Goal: Obtain resource: Obtain resource

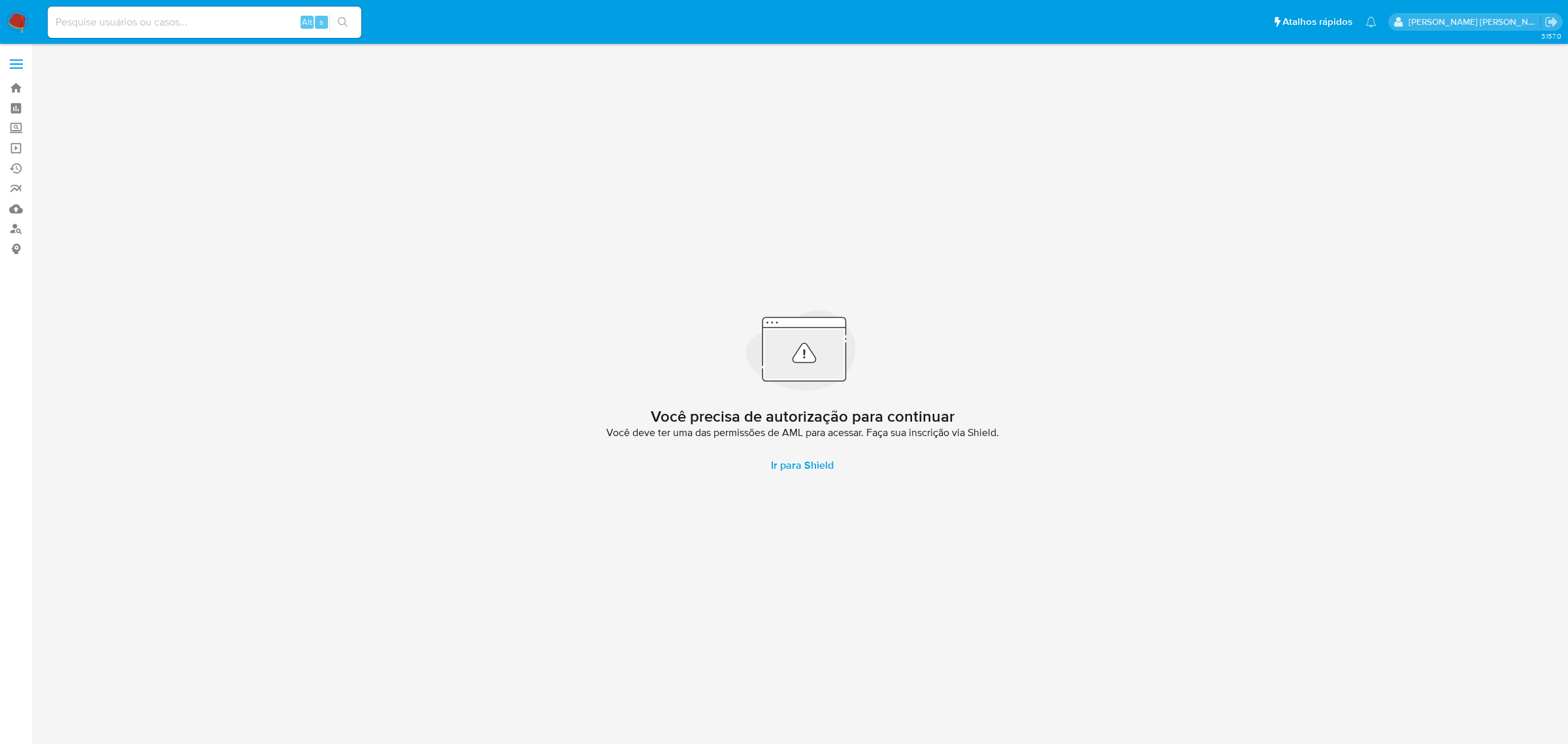
click at [128, 20] on input at bounding box center [204, 22] width 314 height 17
paste input "528012347"
type input "528012347"
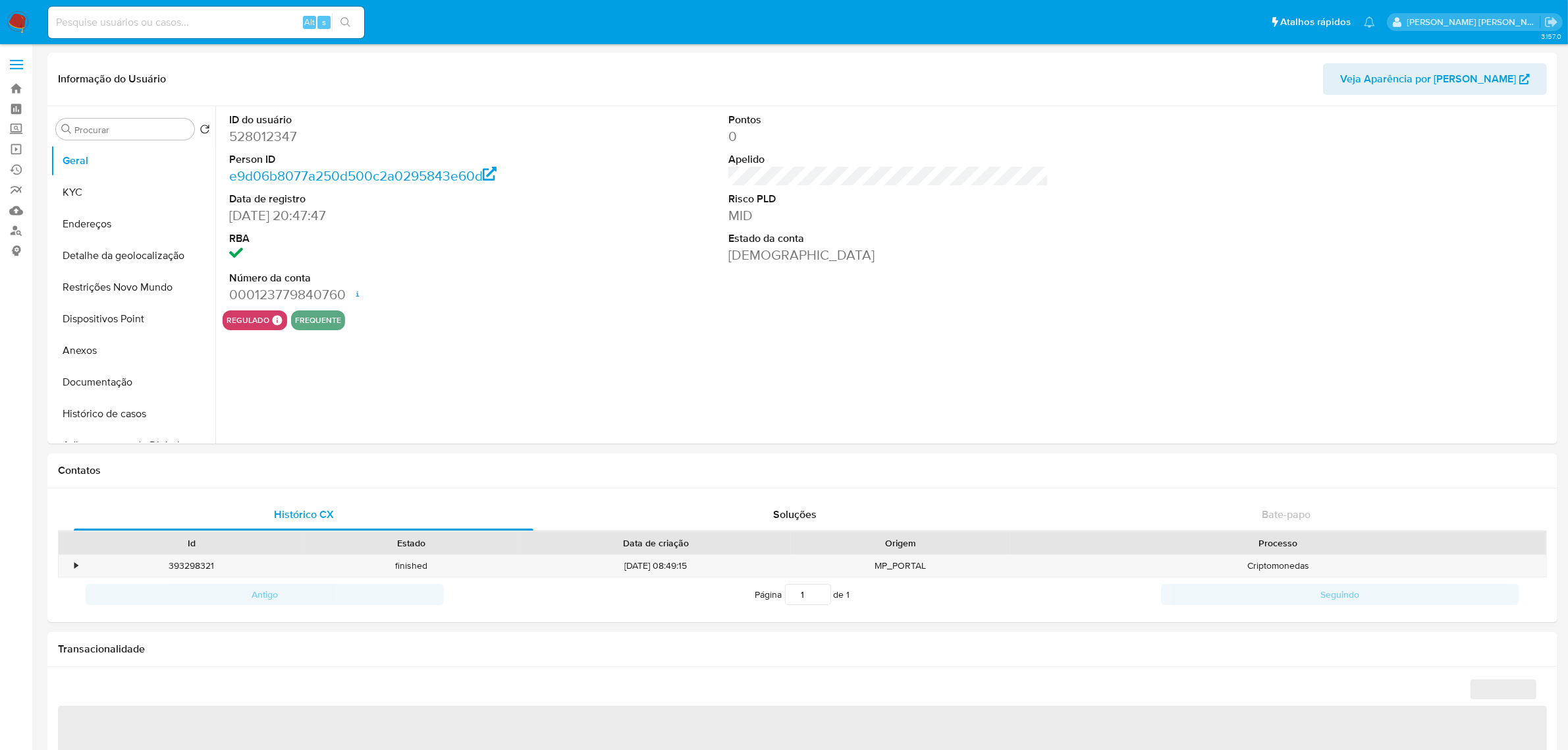
select select "10"
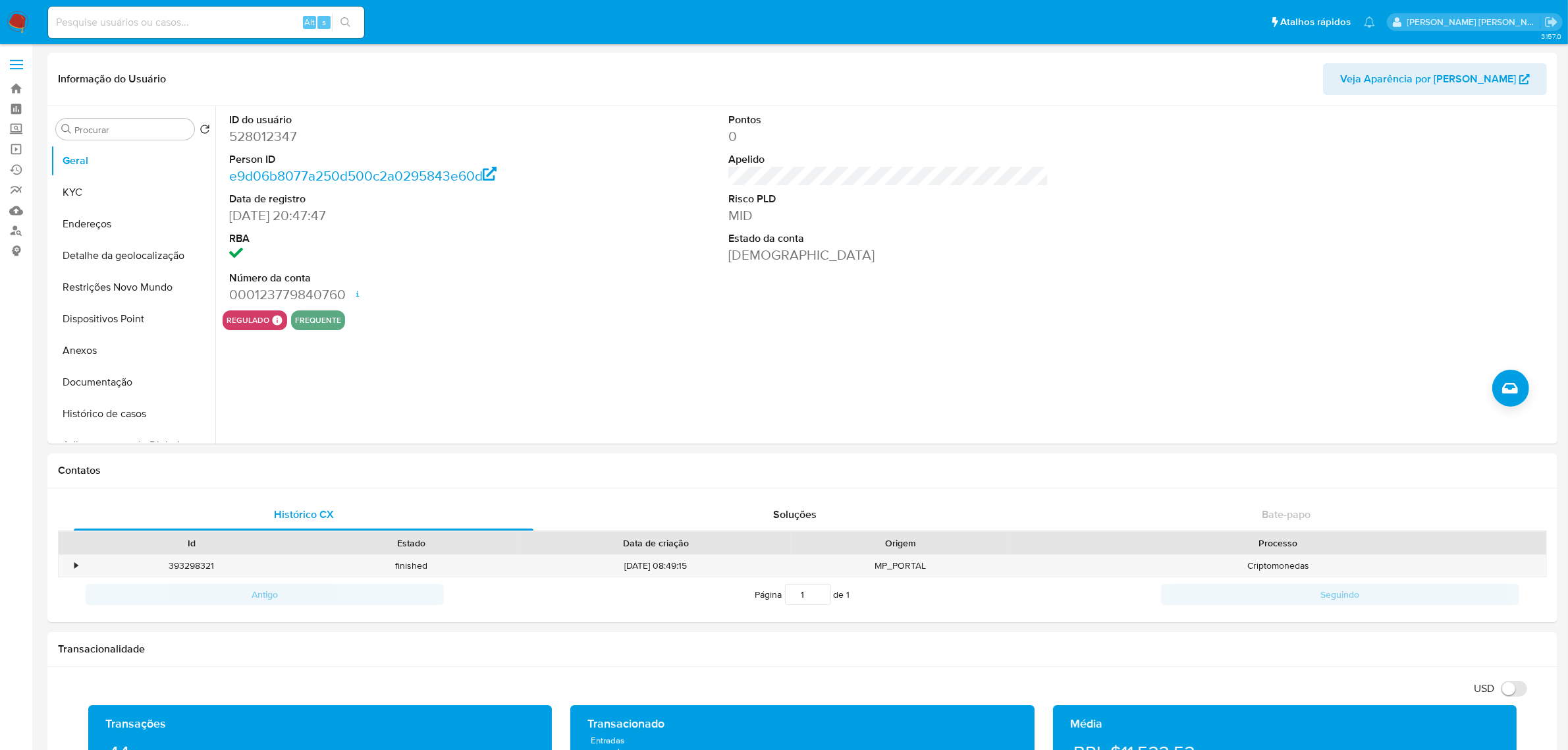
click at [236, 12] on div "Alt s" at bounding box center [205, 22] width 316 height 32
click at [231, 25] on input at bounding box center [205, 22] width 316 height 17
paste input "528012347"
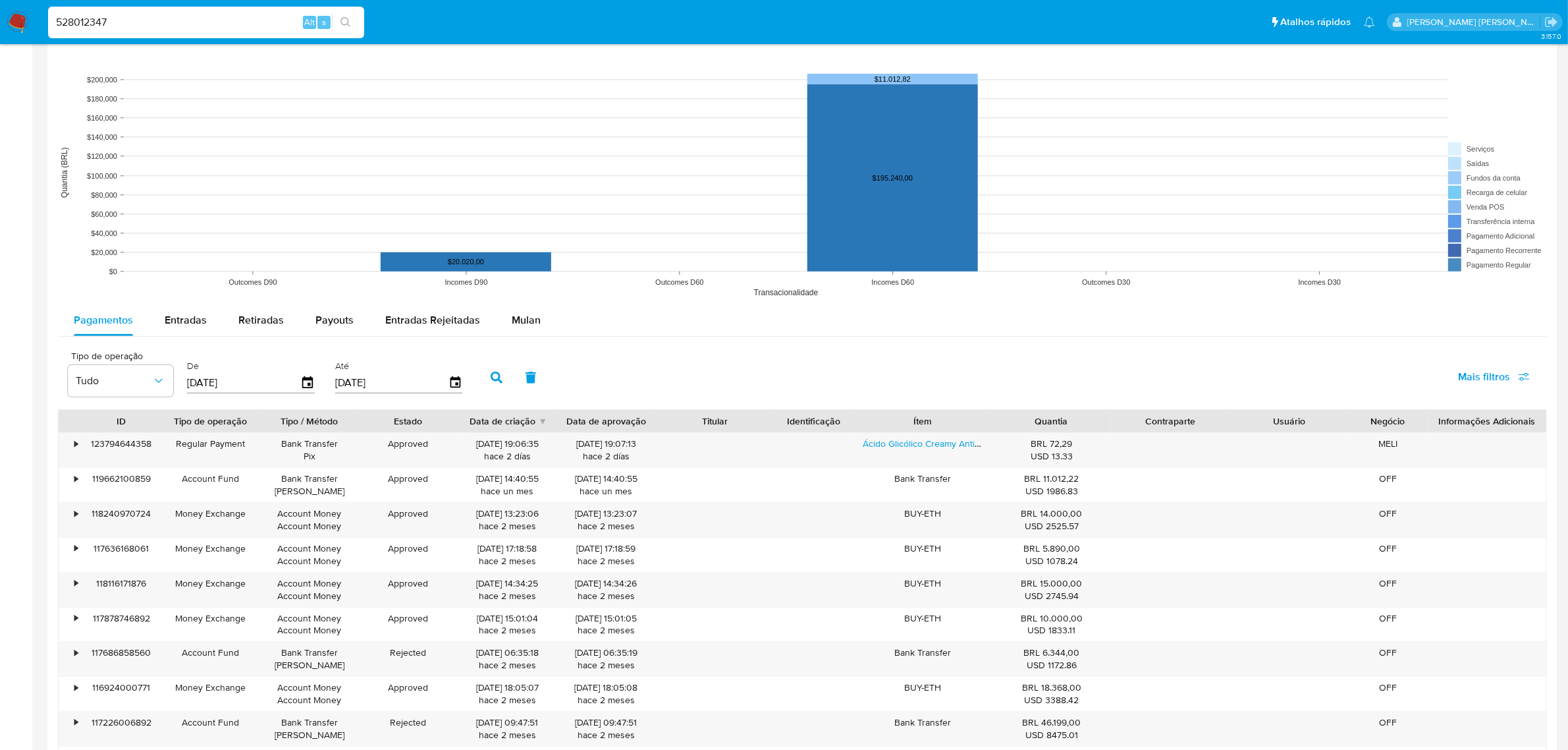
scroll to position [906, 0]
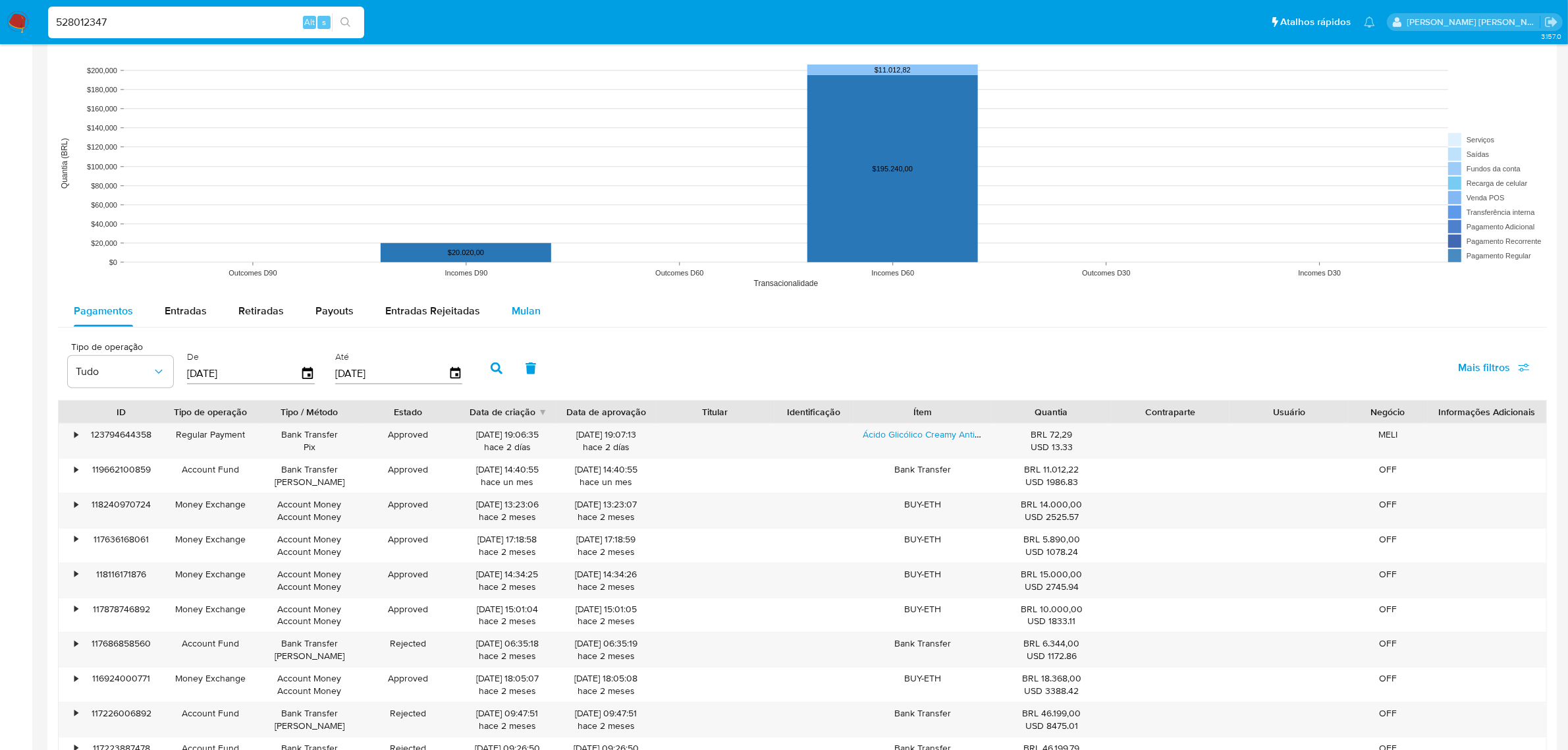
type input "528012347"
click at [515, 297] on div "Mulan" at bounding box center [527, 310] width 29 height 32
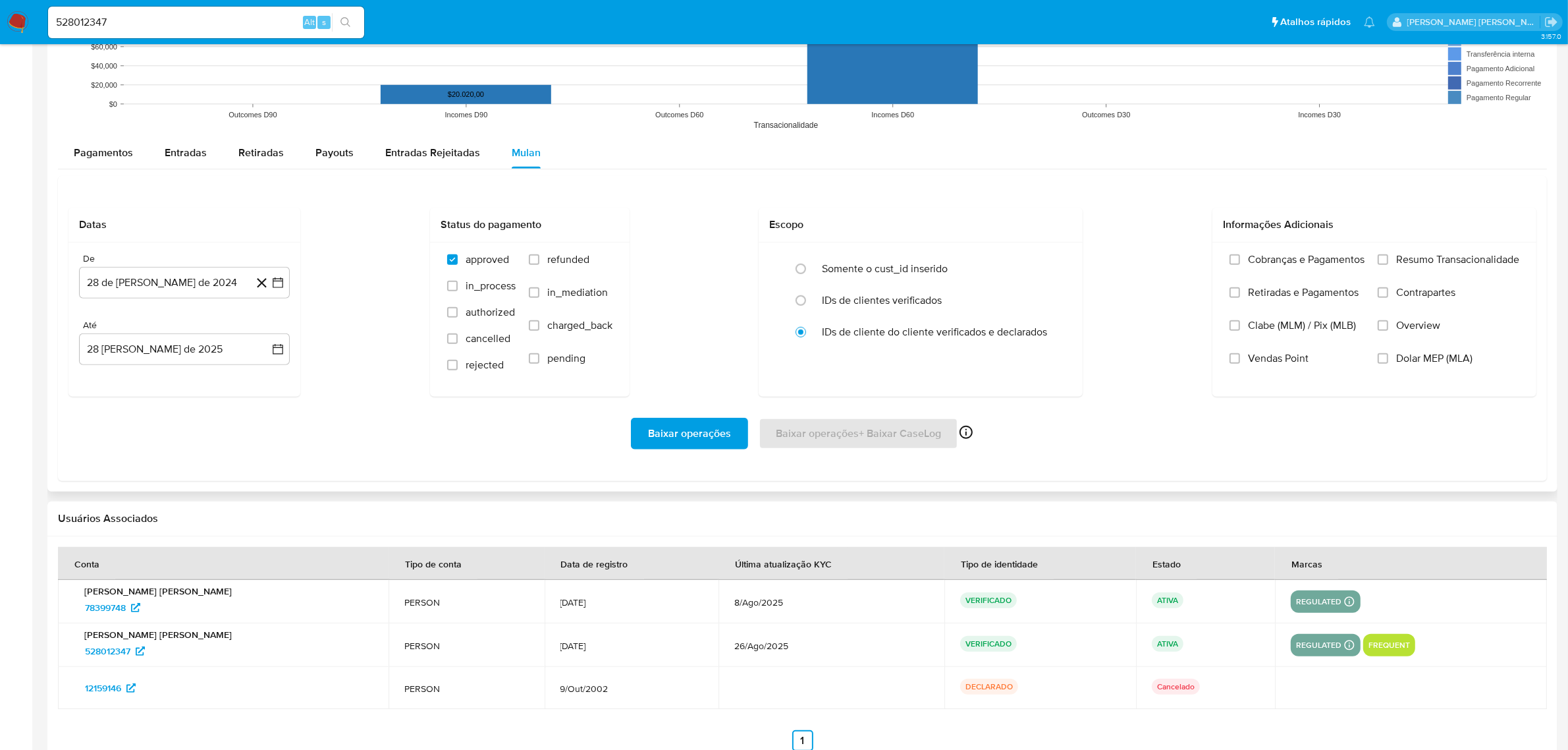
scroll to position [1070, 0]
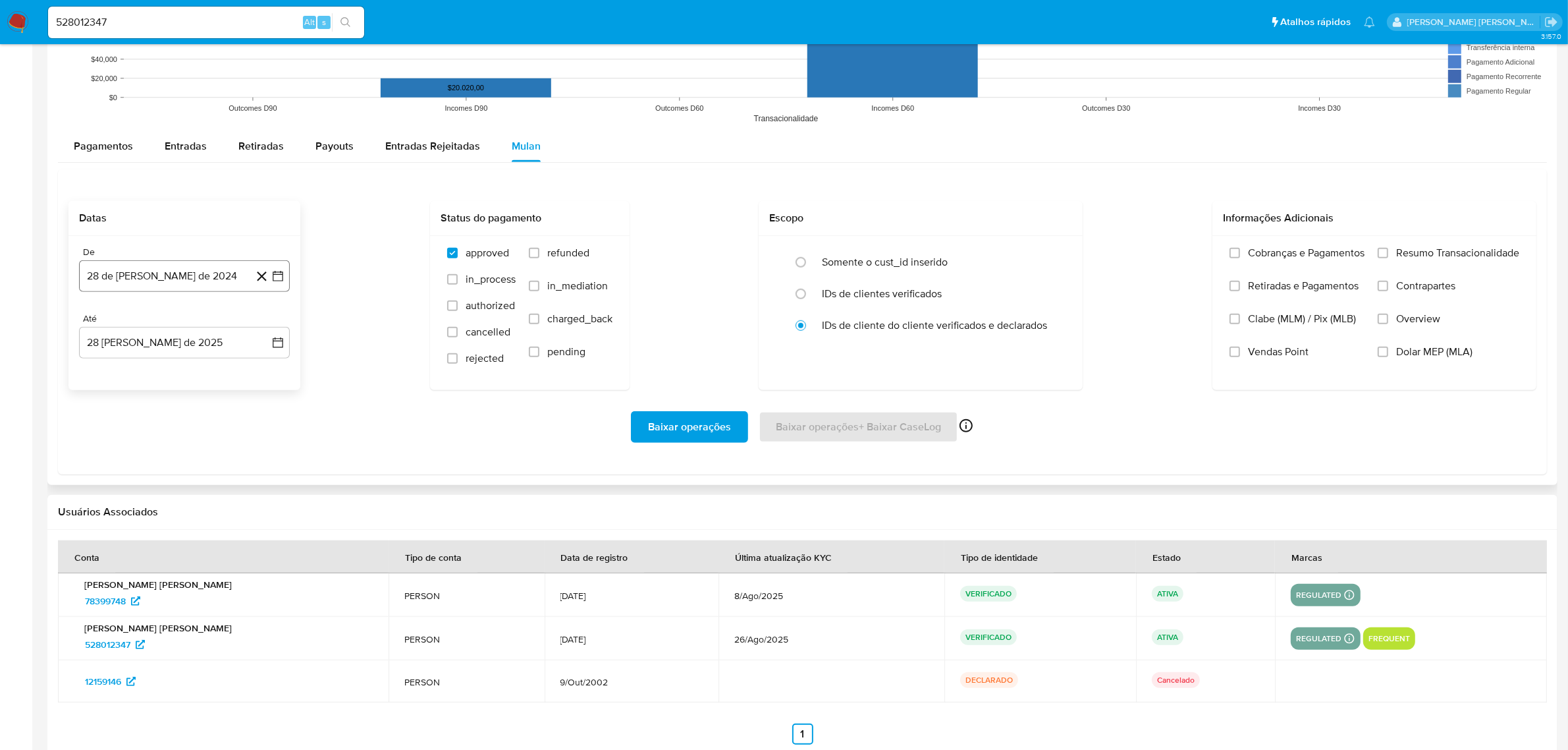
click at [280, 281] on icon "button" at bounding box center [277, 275] width 13 height 13
click at [265, 325] on icon "Mes siguiente" at bounding box center [266, 323] width 16 height 16
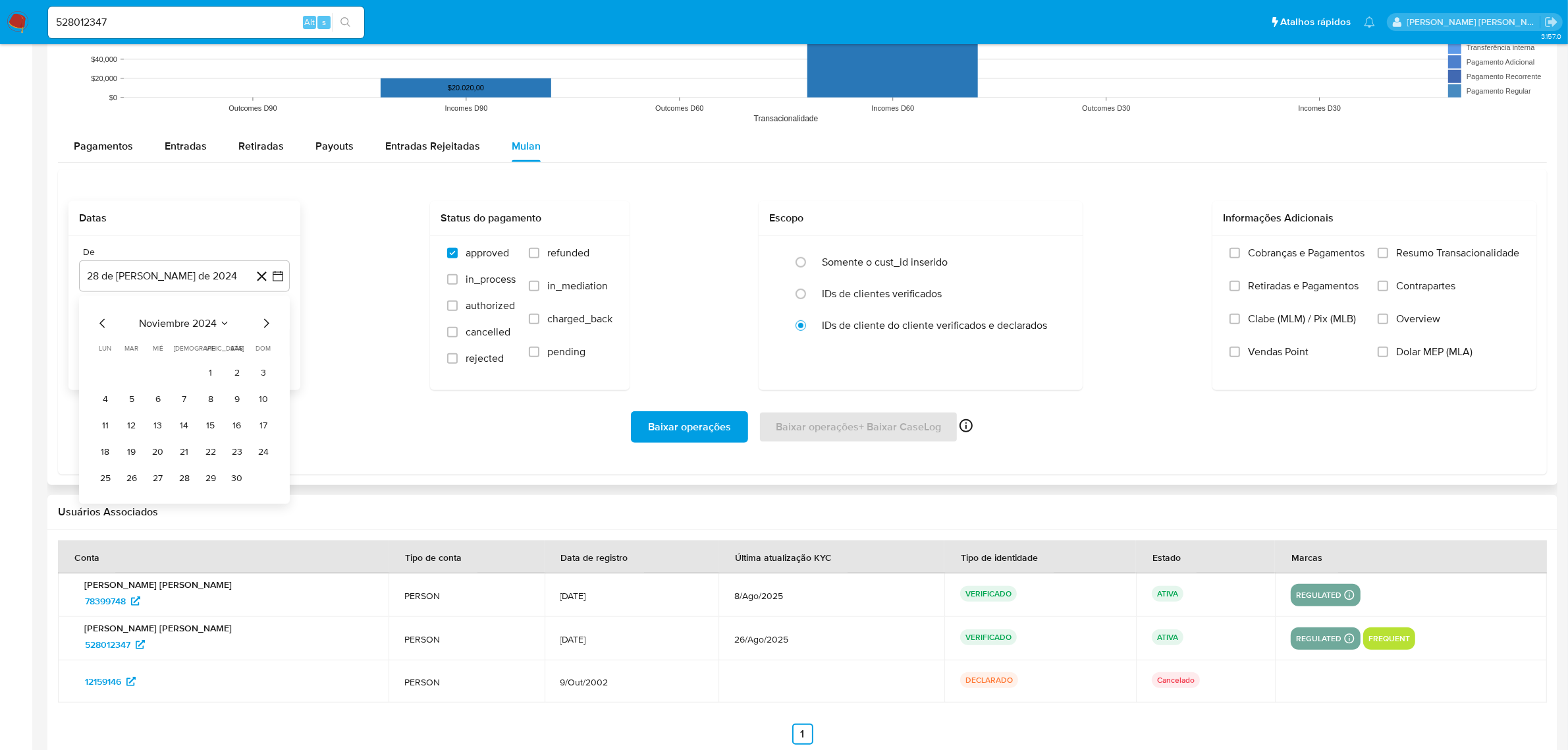
click at [265, 325] on icon "Mes siguiente" at bounding box center [266, 323] width 16 height 16
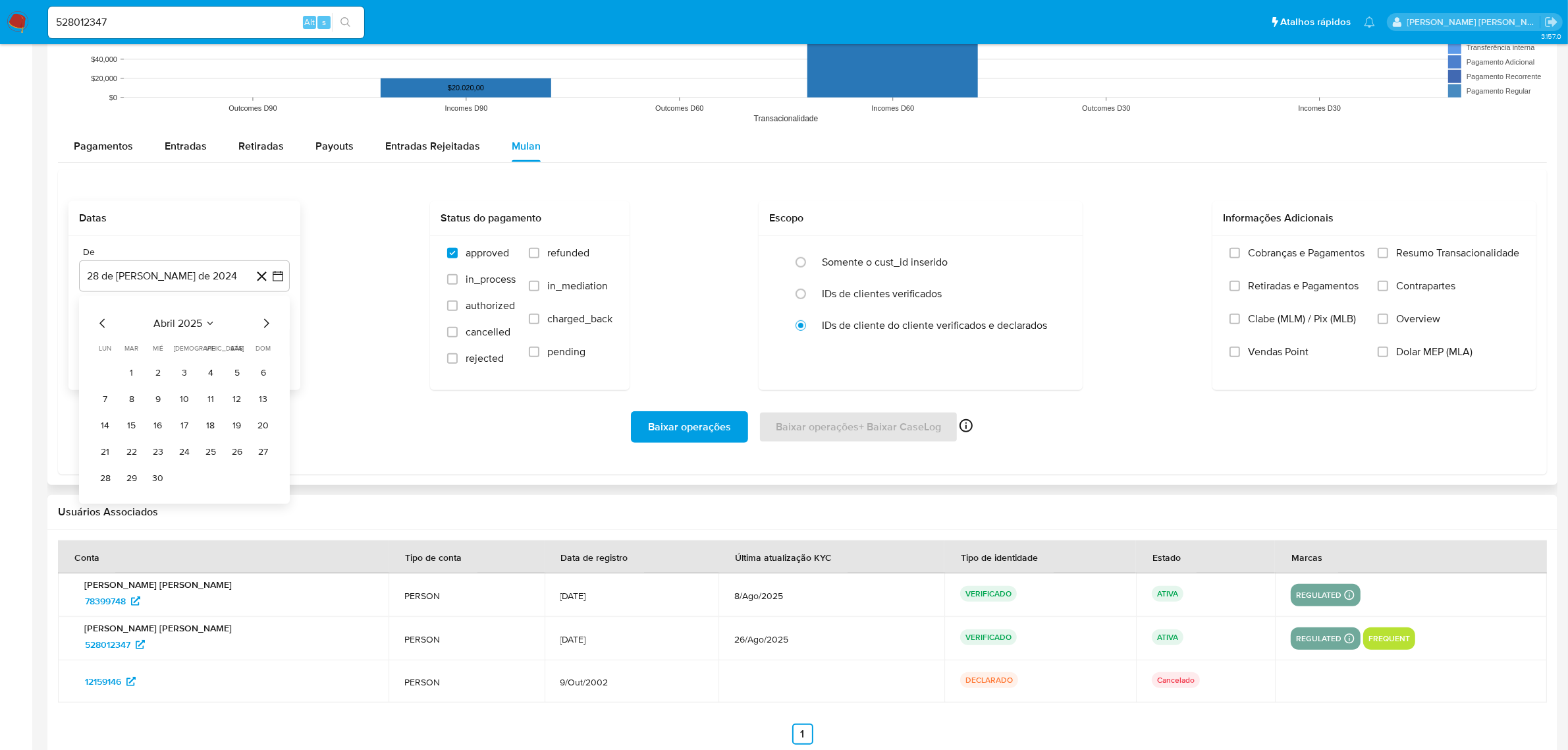
click at [265, 325] on icon "Mes siguiente" at bounding box center [266, 323] width 16 height 16
click at [261, 370] on button "1" at bounding box center [263, 372] width 21 height 21
click at [280, 339] on icon "button" at bounding box center [278, 343] width 10 height 10
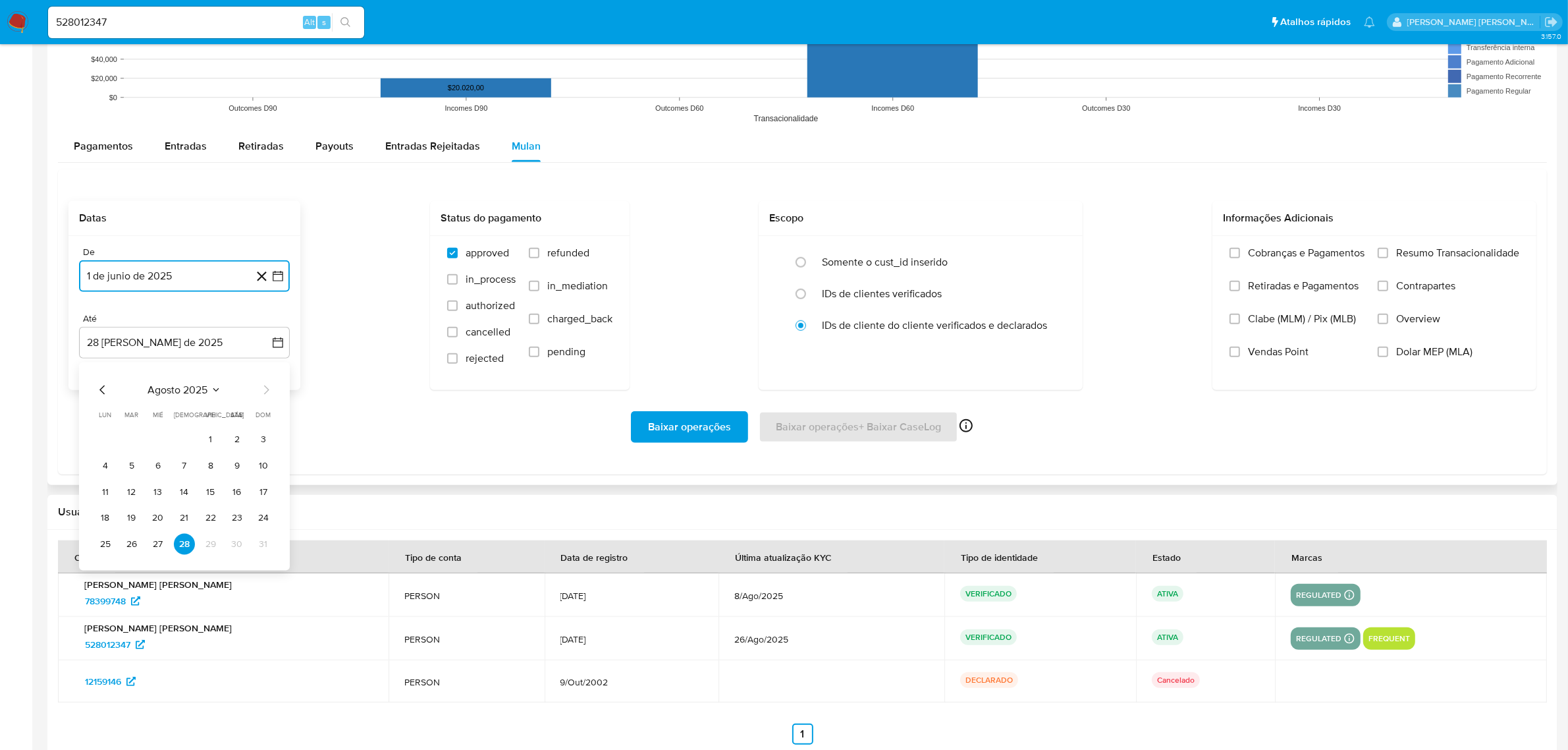
click at [95, 395] on icon "Mes anterior" at bounding box center [102, 389] width 16 height 16
click at [186, 545] on button "31" at bounding box center [184, 544] width 21 height 21
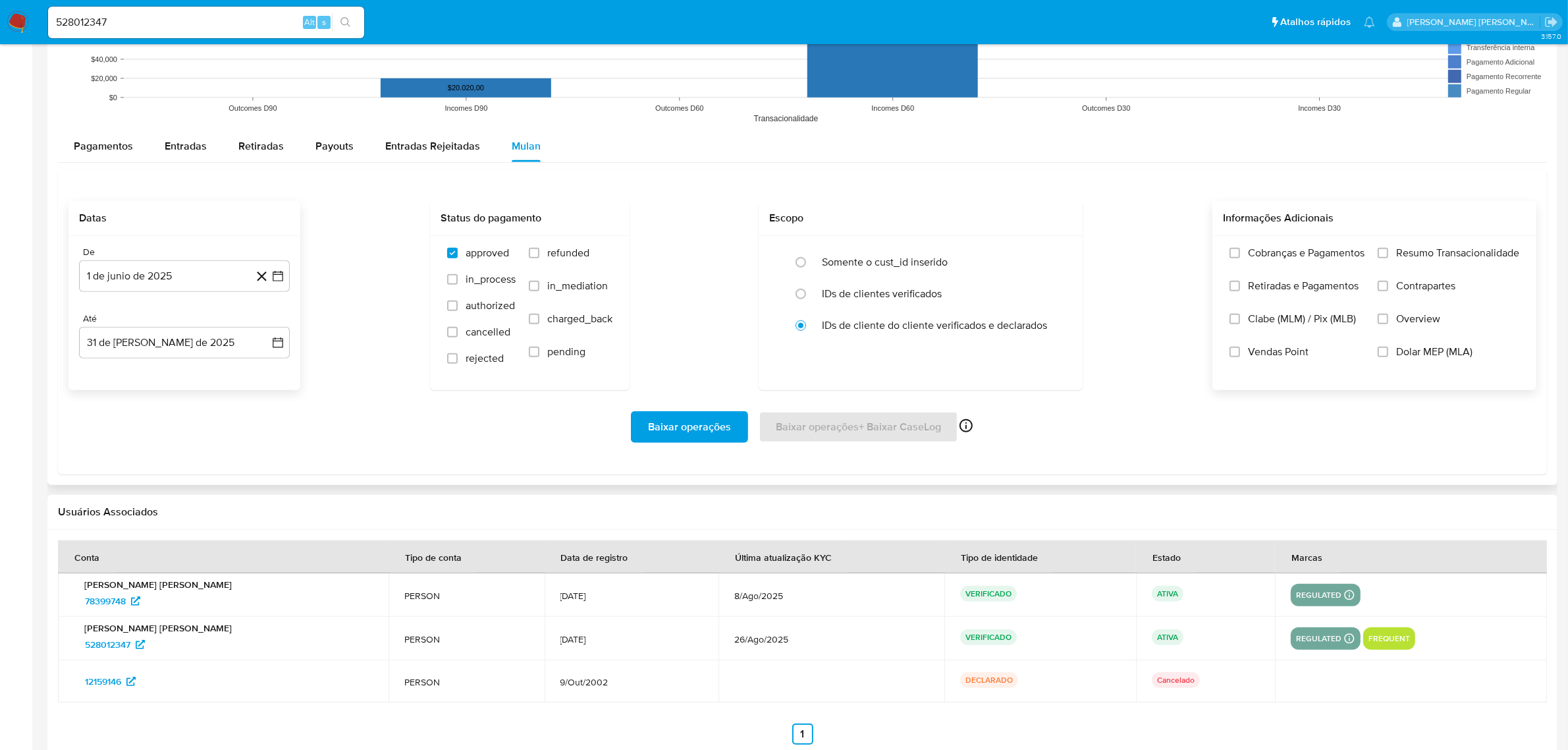
click at [1431, 321] on span "Overview" at bounding box center [1419, 318] width 44 height 13
click at [1388, 321] on input "Overview" at bounding box center [1383, 319] width 10 height 10
click at [1430, 295] on label "Contrapartes" at bounding box center [1449, 296] width 141 height 33
click at [1388, 291] on input "Contrapartes" at bounding box center [1383, 286] width 10 height 10
click at [1432, 255] on span "Resumo Transacionalidade" at bounding box center [1458, 252] width 124 height 13
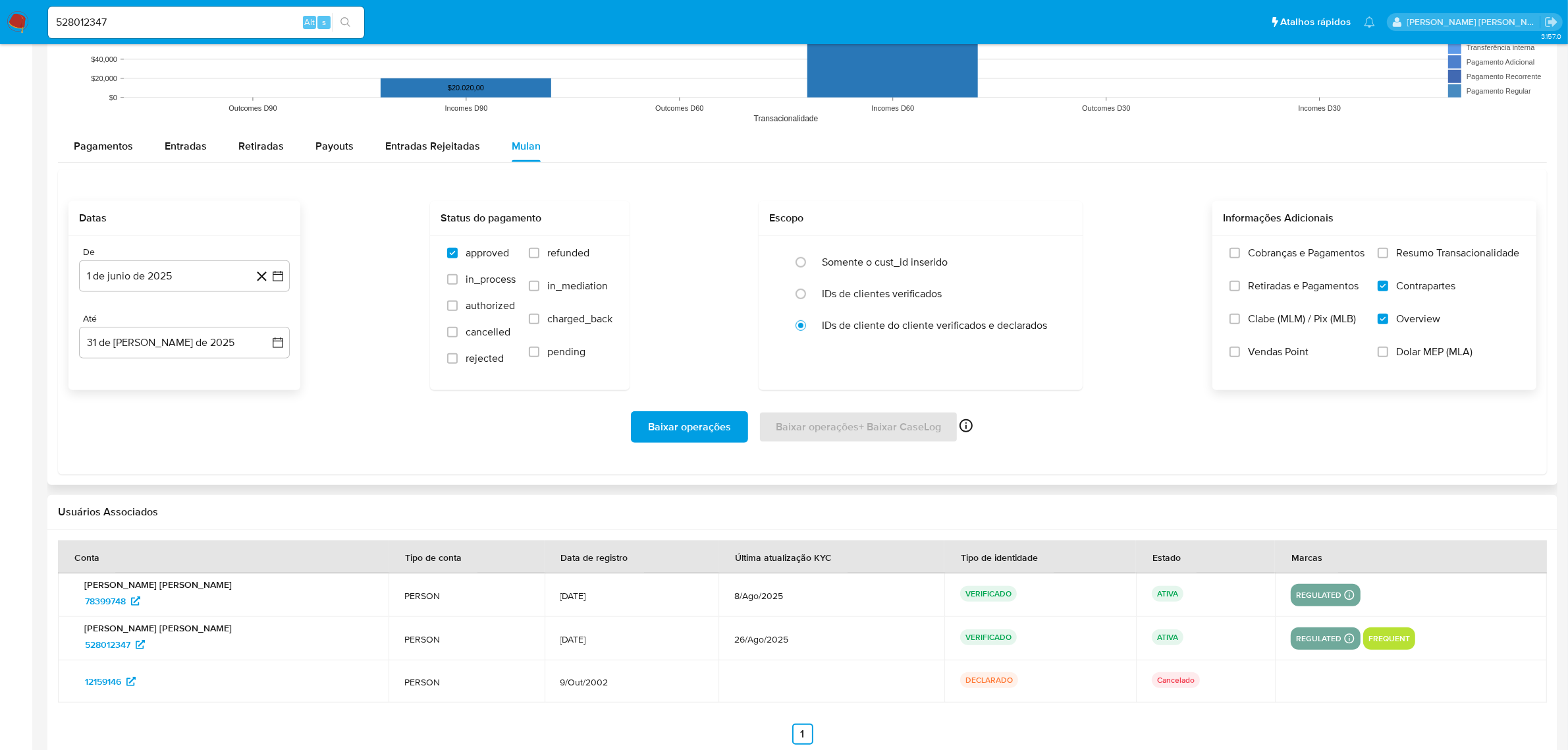
click at [1388, 255] on input "Resumo Transacionalidade" at bounding box center [1383, 253] width 10 height 10
click at [670, 427] on span "Baixar operações" at bounding box center [689, 427] width 83 height 29
